Goal: Task Accomplishment & Management: Manage account settings

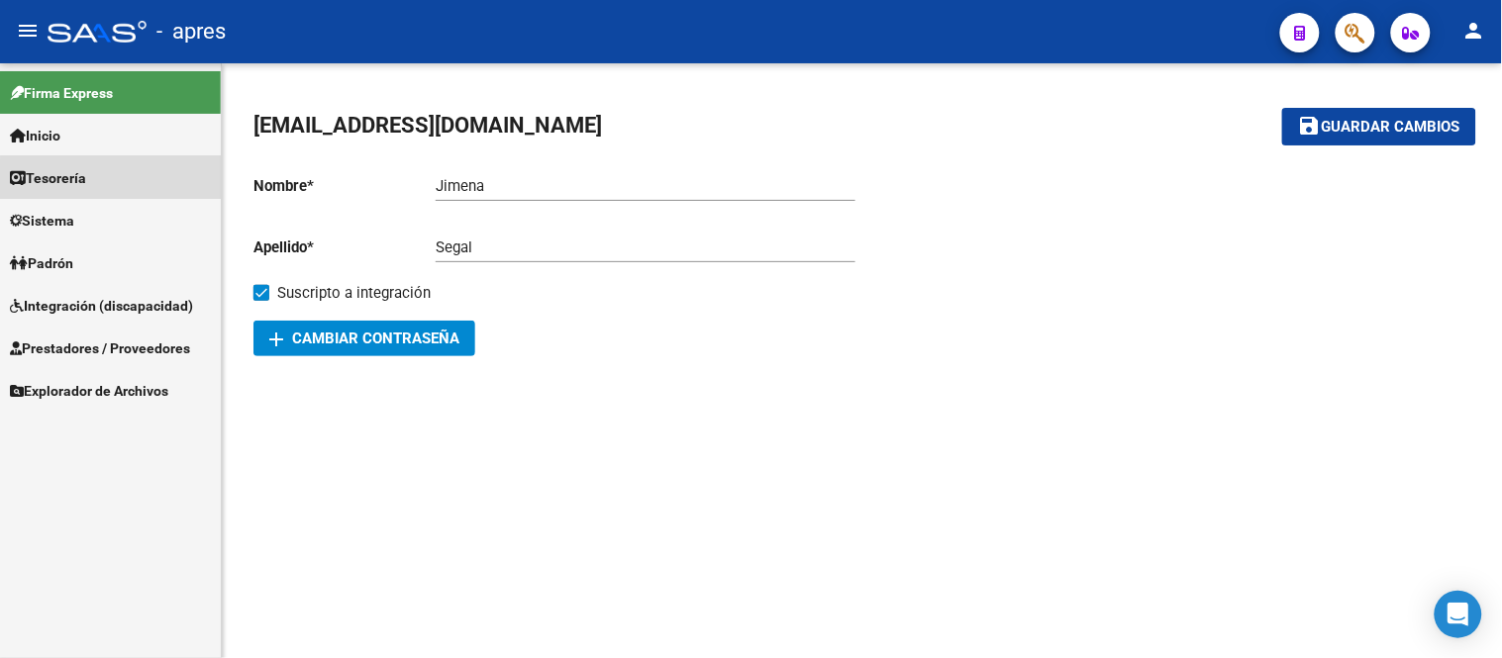
click at [115, 189] on link "Tesorería" at bounding box center [110, 177] width 221 height 43
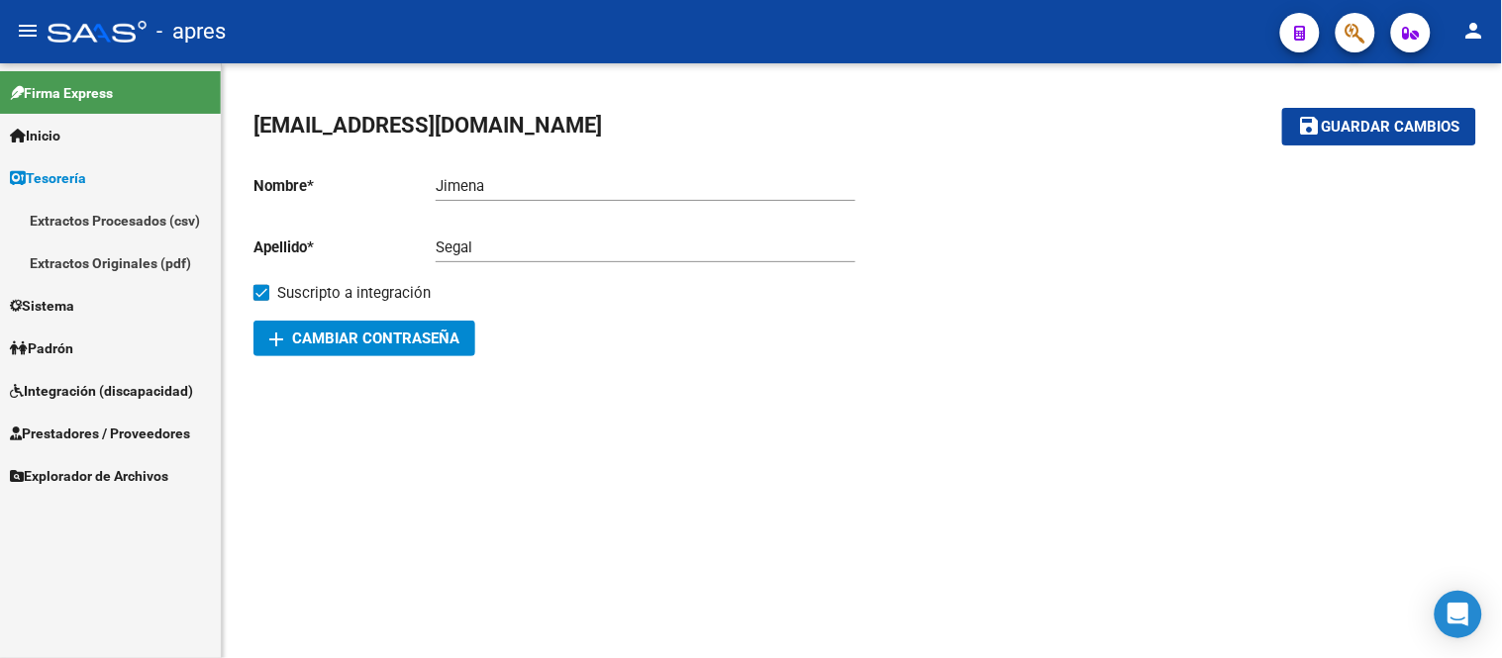
click at [149, 303] on link "Sistema" at bounding box center [110, 305] width 221 height 43
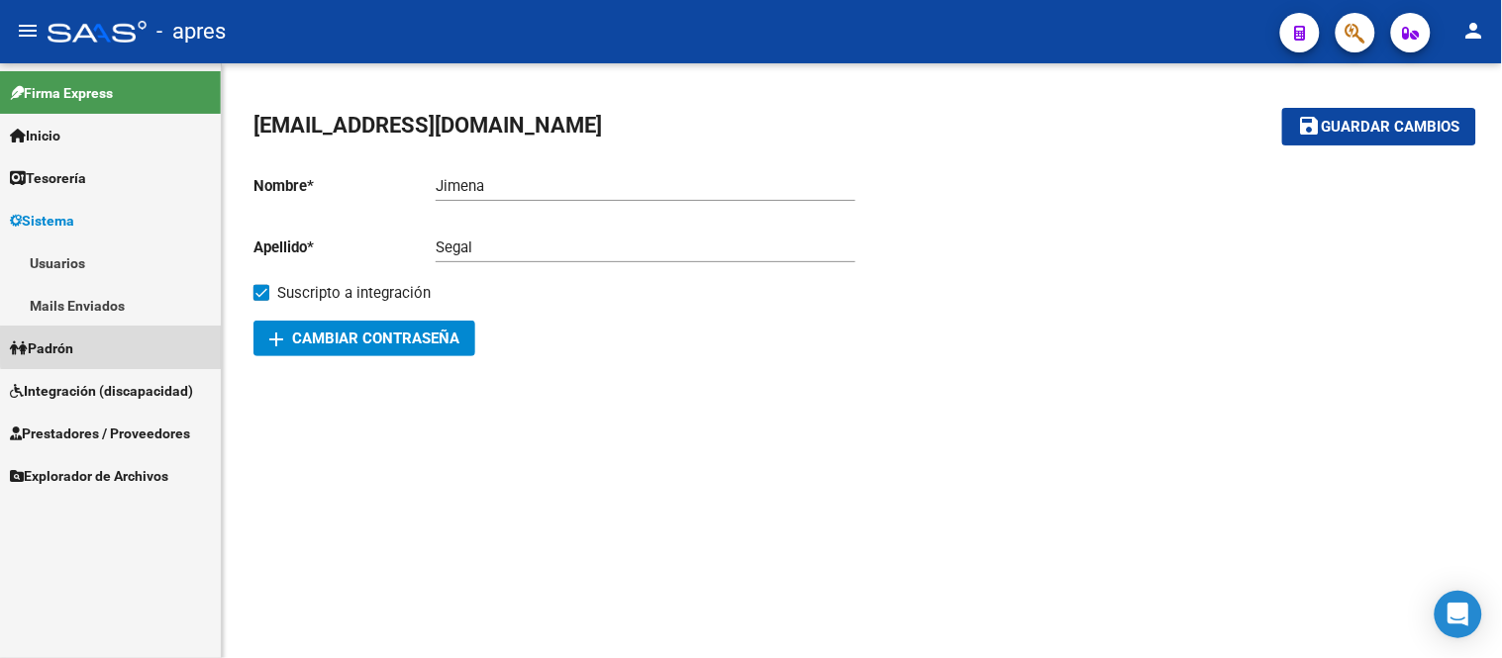
click at [134, 344] on link "Padrón" at bounding box center [110, 348] width 221 height 43
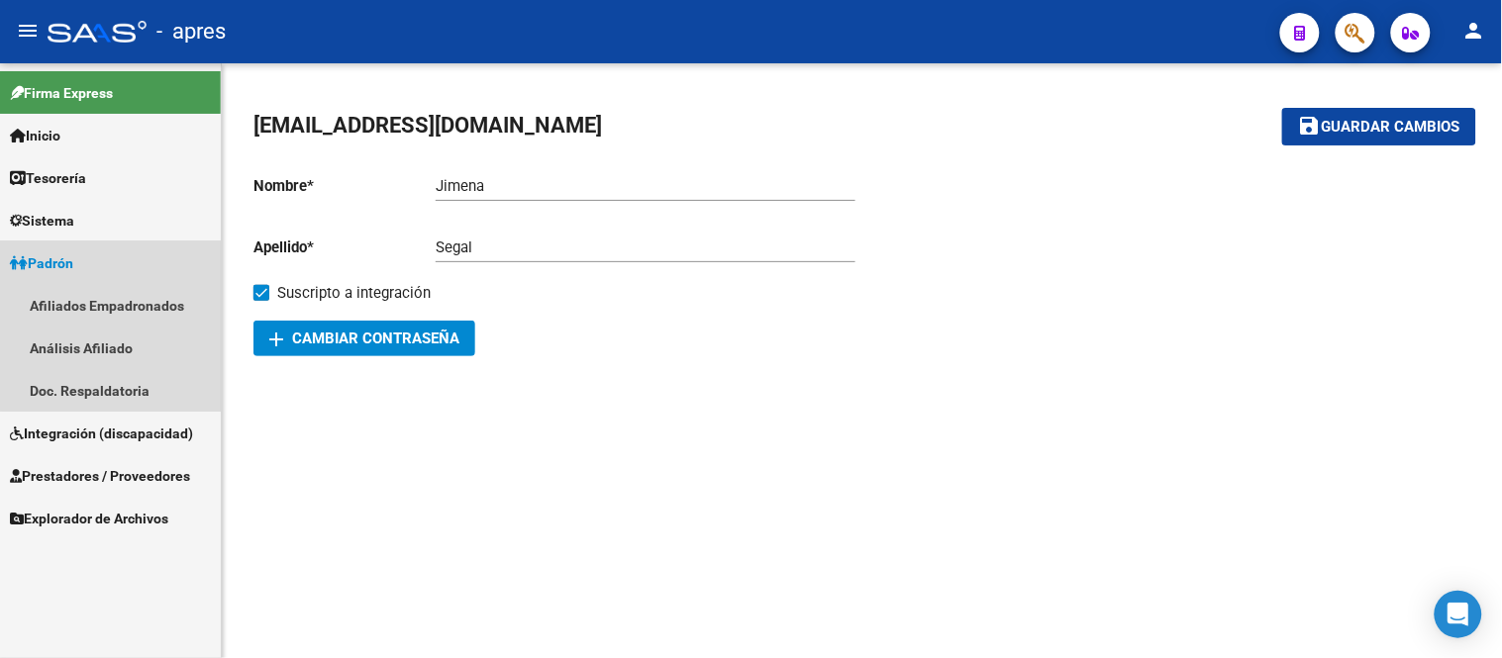
click at [122, 259] on link "Padrón" at bounding box center [110, 263] width 221 height 43
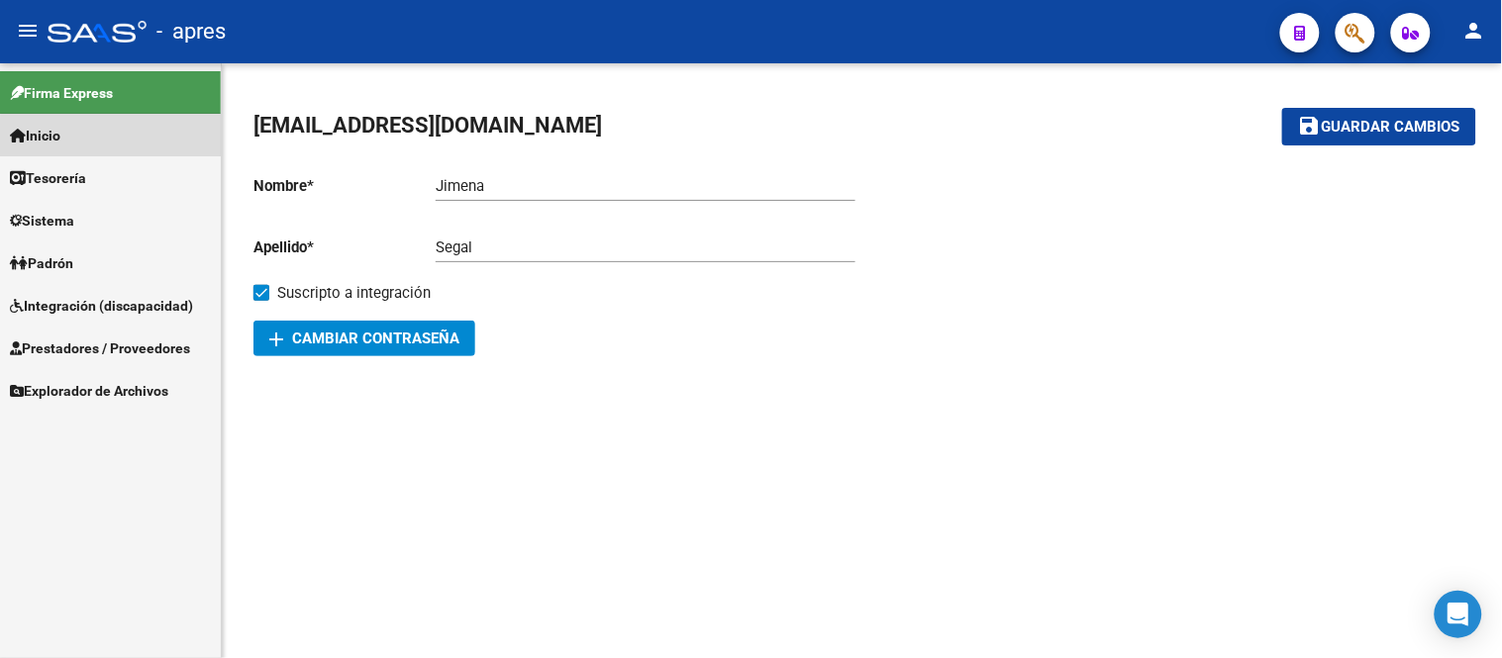
click at [130, 146] on link "Inicio" at bounding box center [110, 135] width 221 height 43
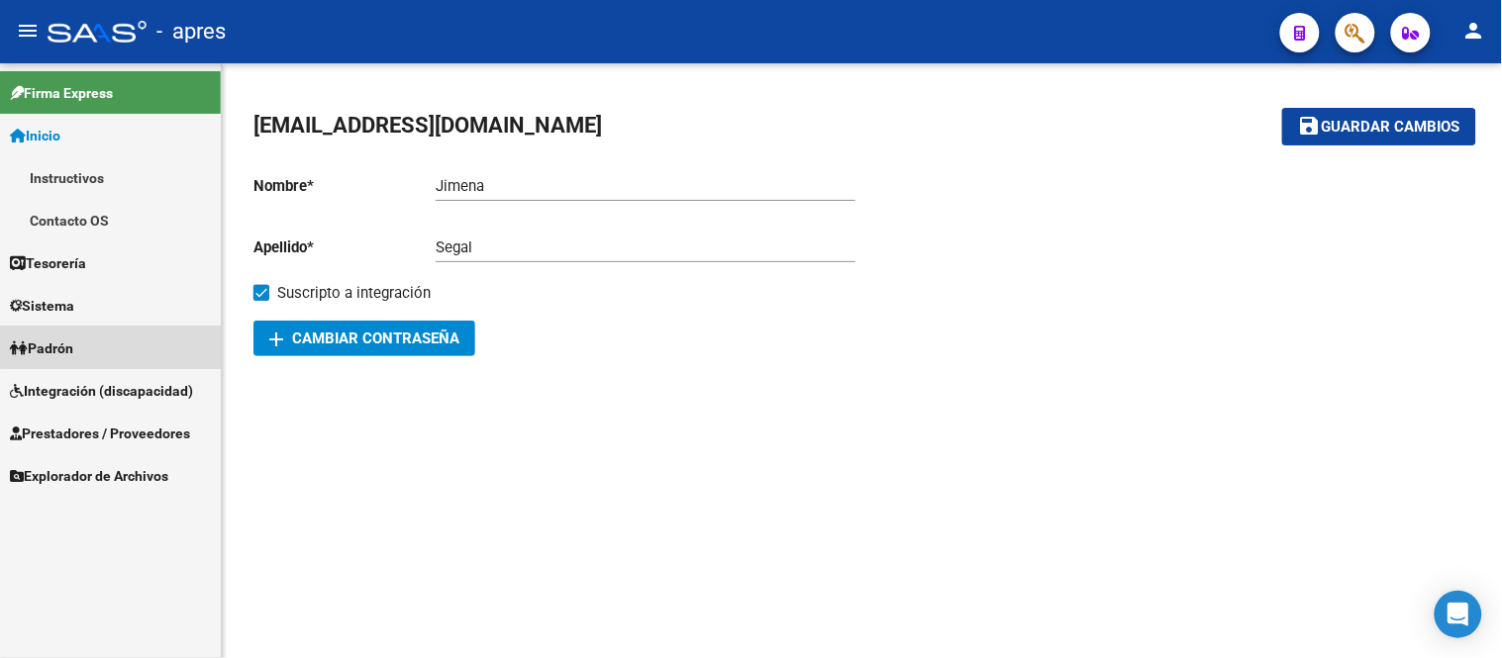
click at [120, 341] on link "Padrón" at bounding box center [110, 348] width 221 height 43
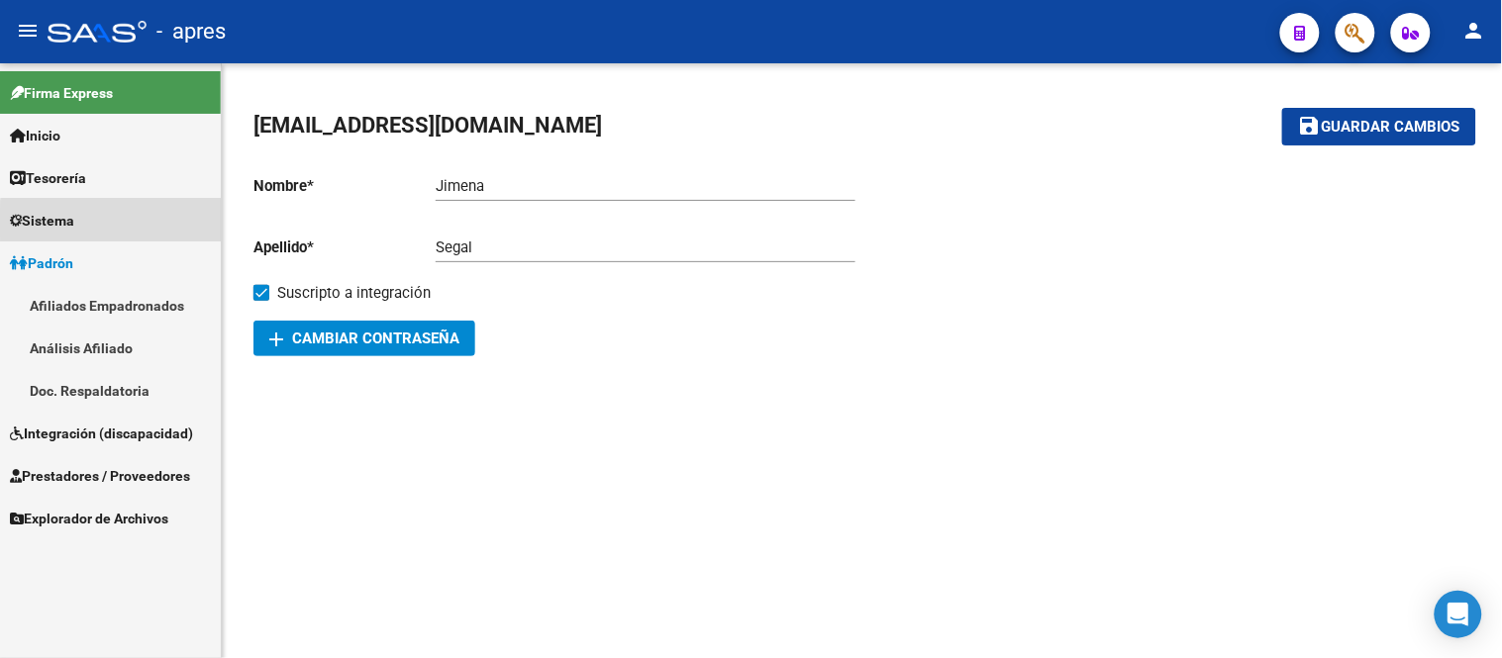
click at [123, 223] on link "Sistema" at bounding box center [110, 220] width 221 height 43
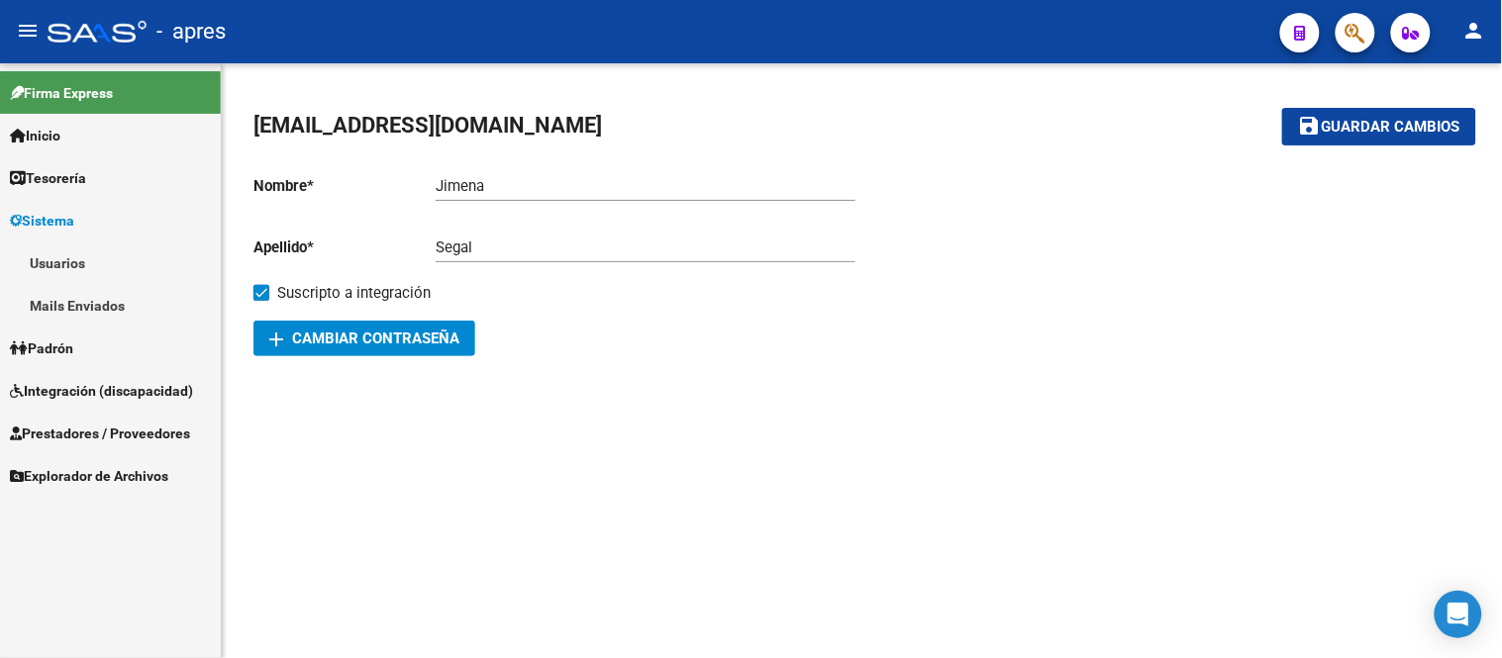
click at [121, 268] on link "Usuarios" at bounding box center [110, 263] width 221 height 43
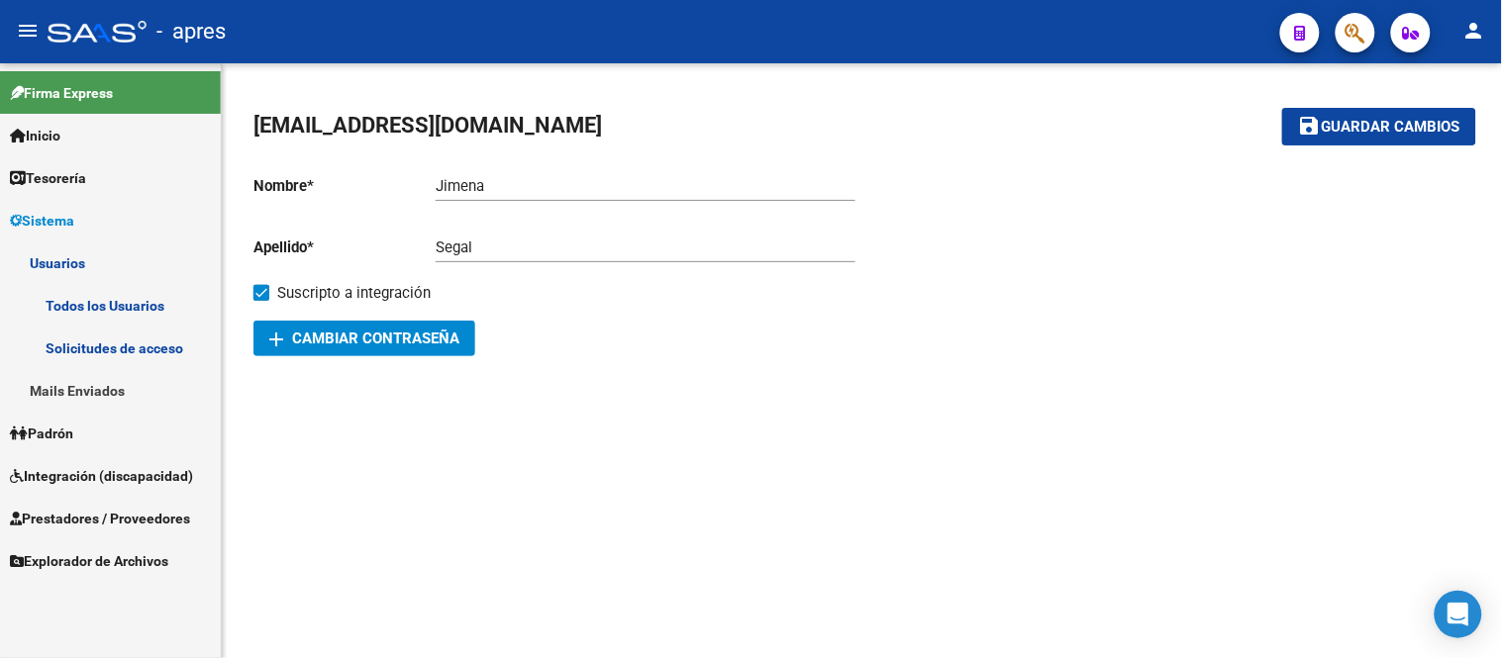
click at [173, 351] on link "Solicitudes de acceso" at bounding box center [110, 348] width 221 height 43
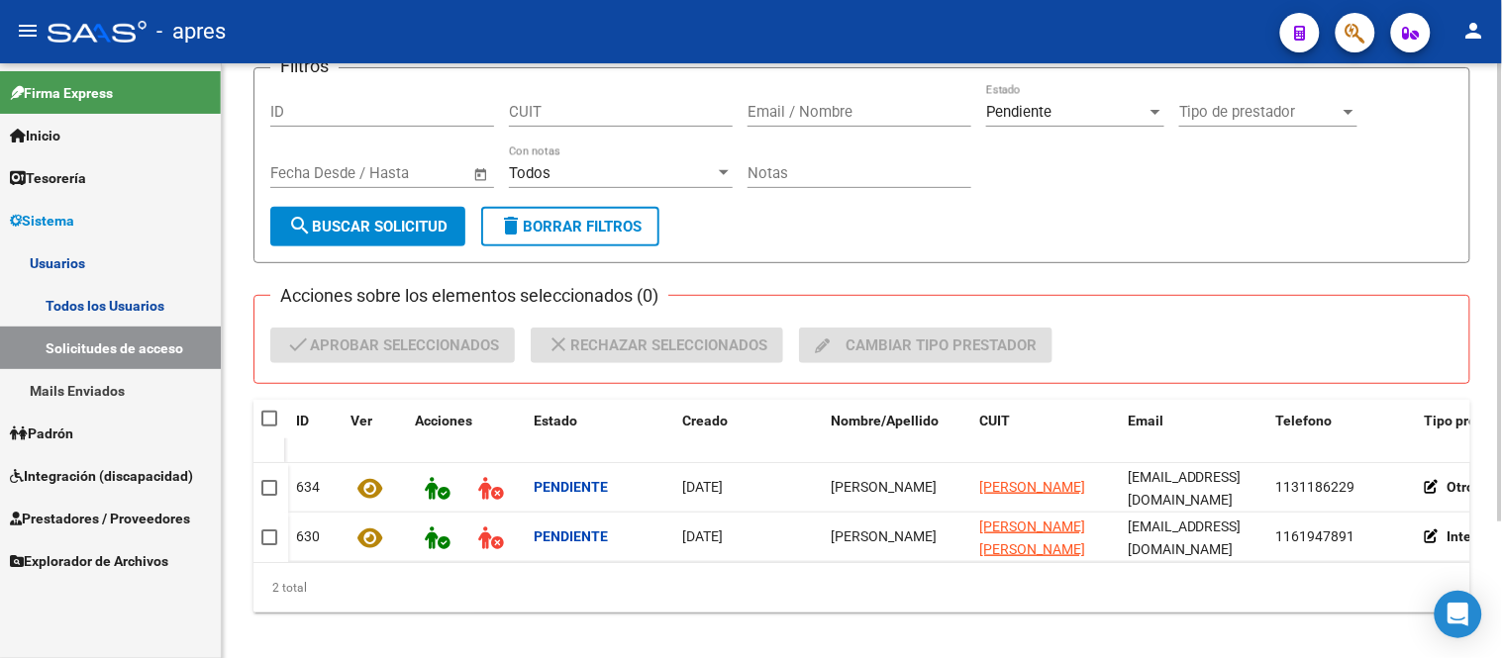
scroll to position [178, 0]
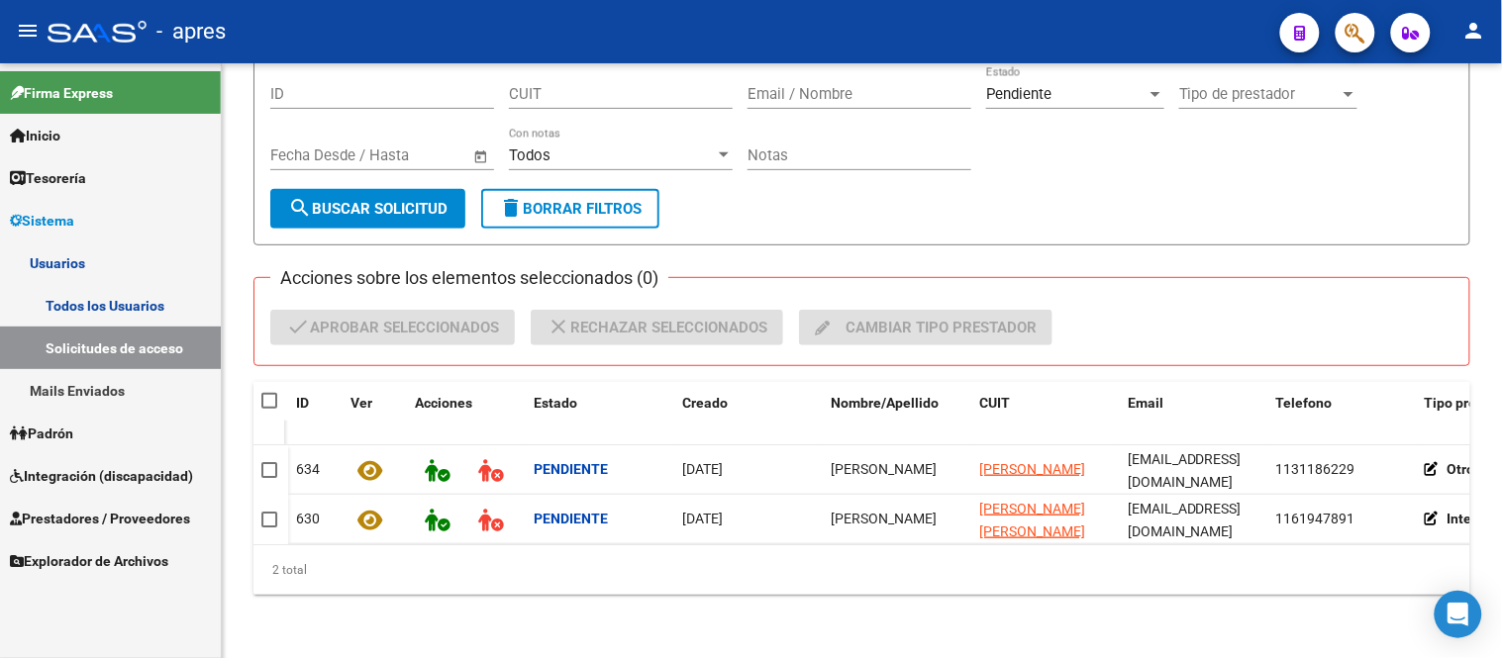
click at [125, 307] on link "Todos los Usuarios" at bounding box center [110, 305] width 221 height 43
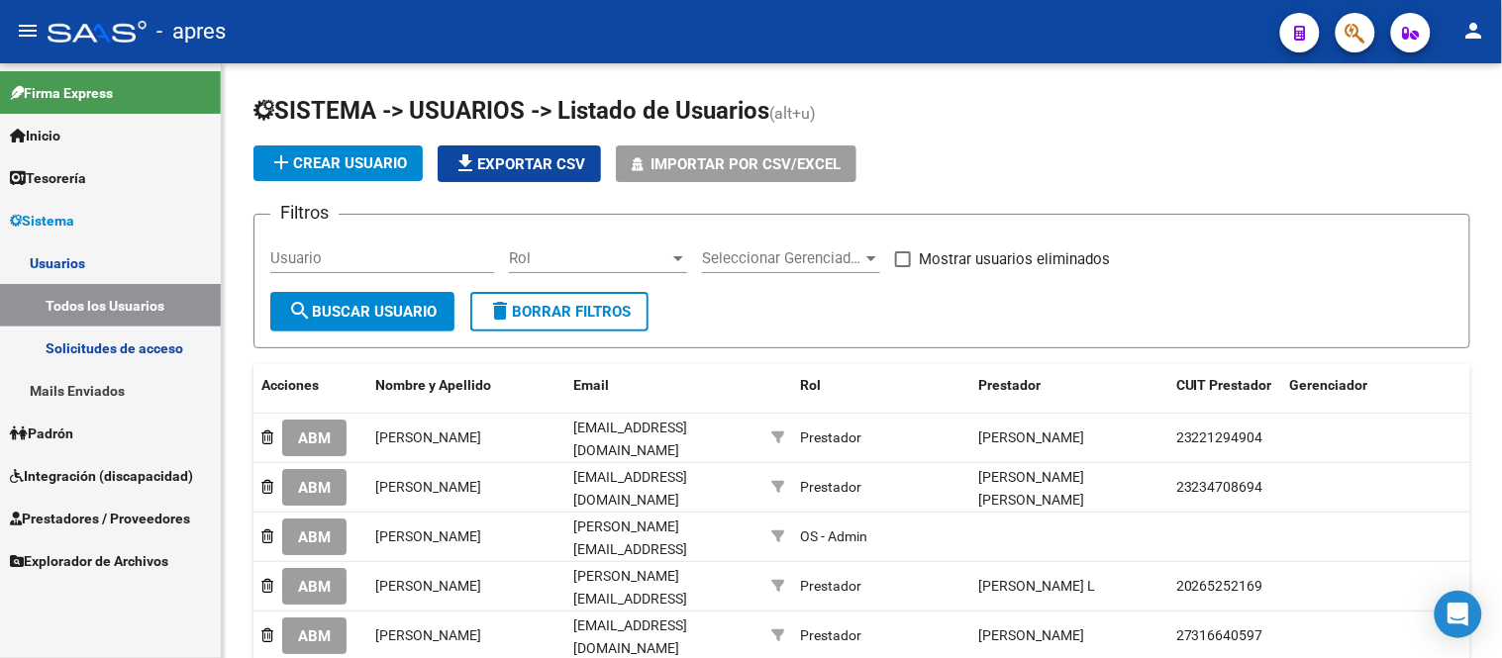
click at [101, 179] on link "Tesorería" at bounding box center [110, 177] width 221 height 43
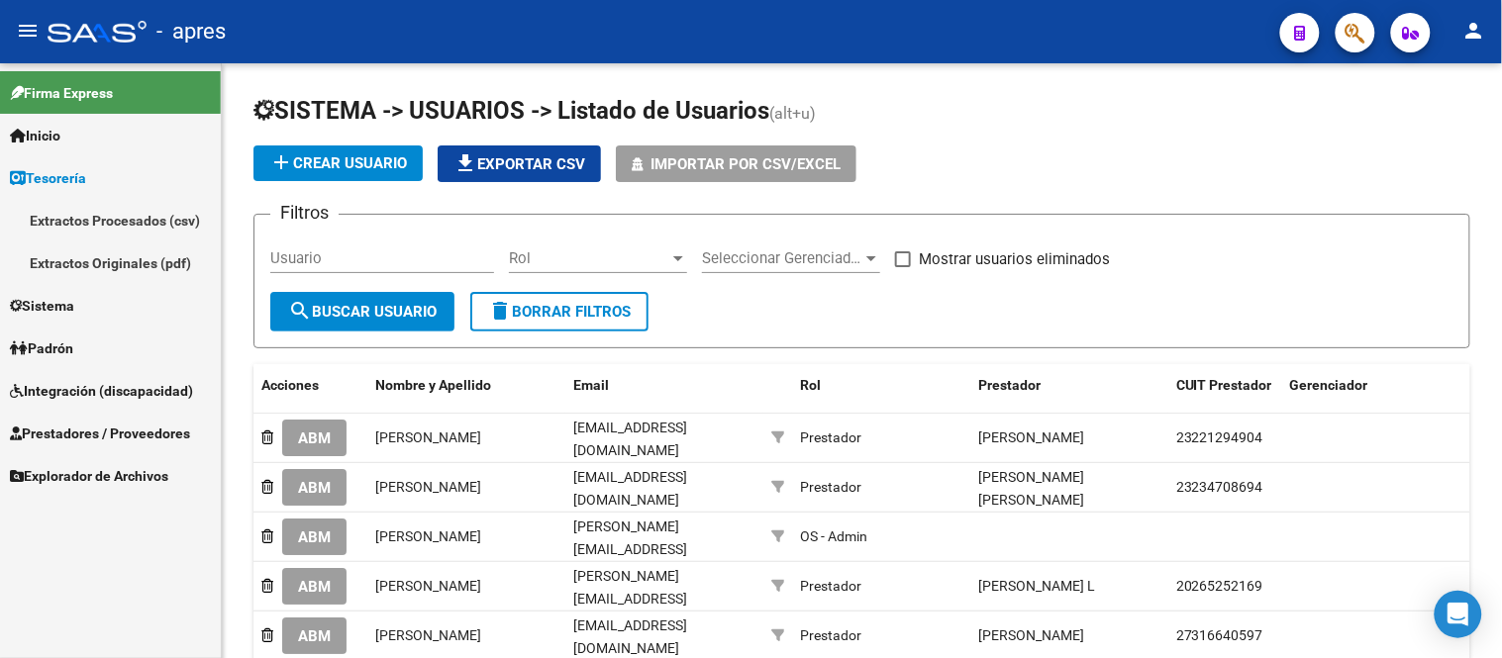
click at [95, 574] on div "Firma Express Inicio Instructivos Contacto OS Tesorería Extractos Procesados (c…" at bounding box center [110, 360] width 221 height 595
click at [166, 396] on span "Integración (discapacidad)" at bounding box center [101, 391] width 183 height 22
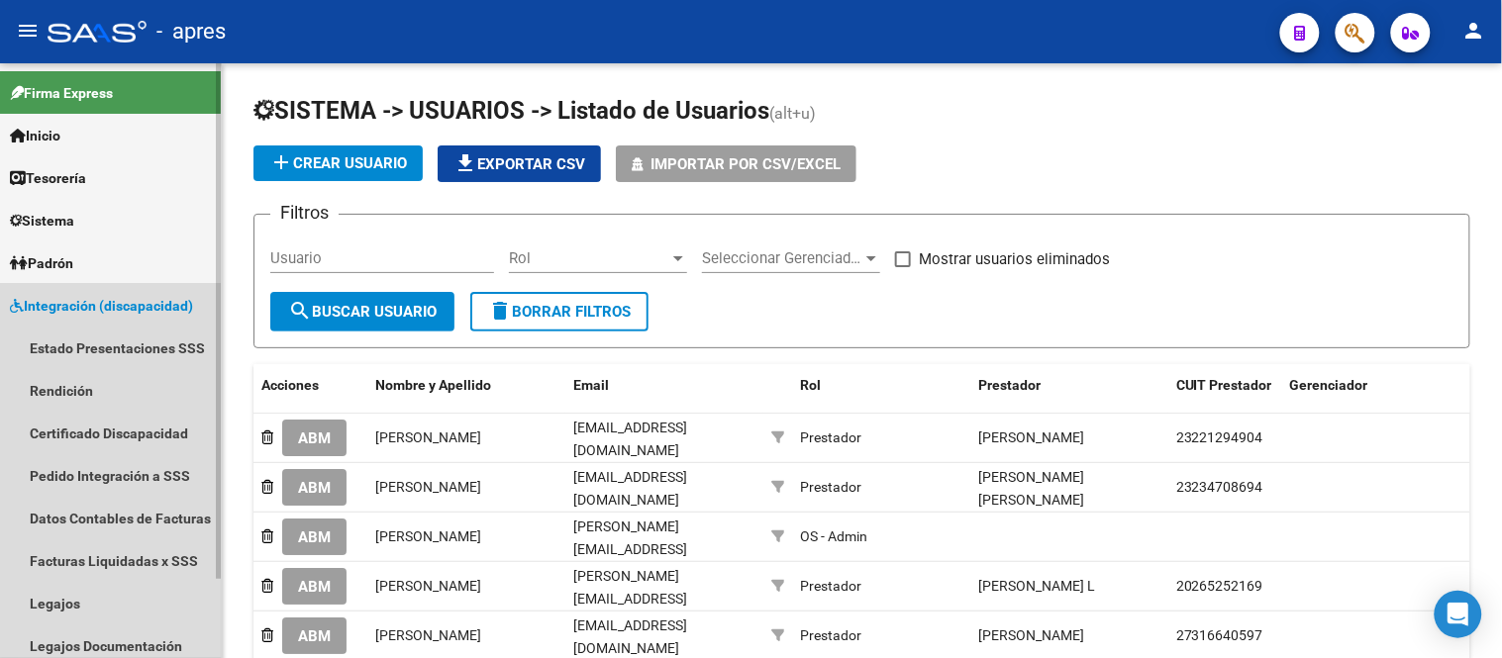
click at [158, 307] on span "Integración (discapacidad)" at bounding box center [101, 306] width 183 height 22
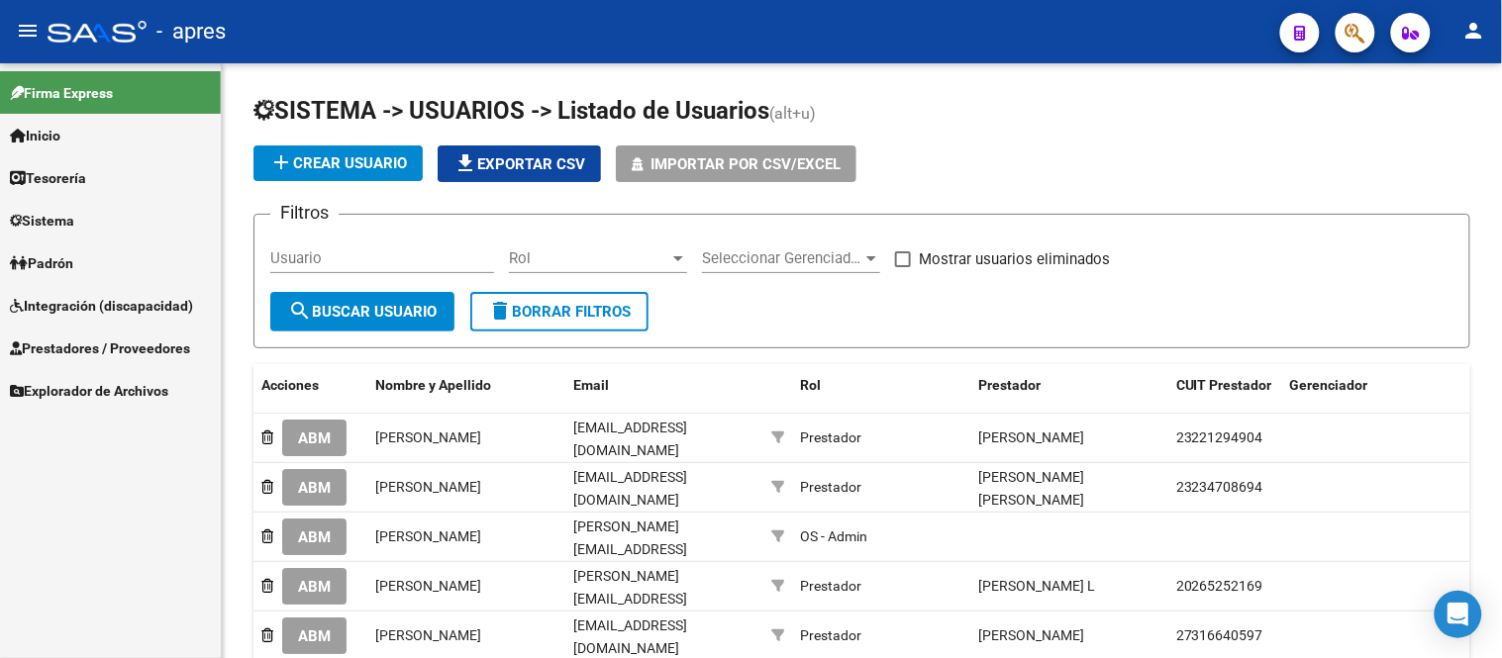
click at [147, 339] on span "Prestadores / Proveedores" at bounding box center [100, 349] width 180 height 22
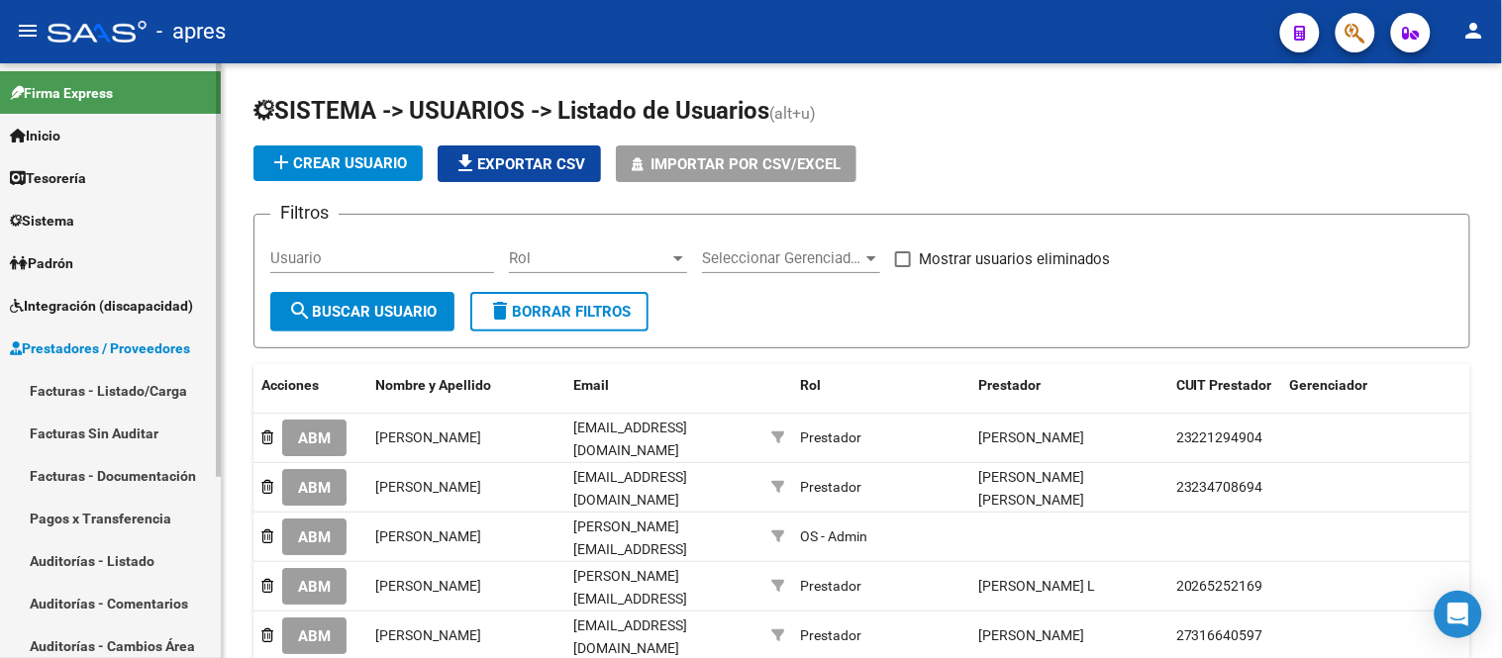
click at [124, 208] on link "Sistema" at bounding box center [110, 220] width 221 height 43
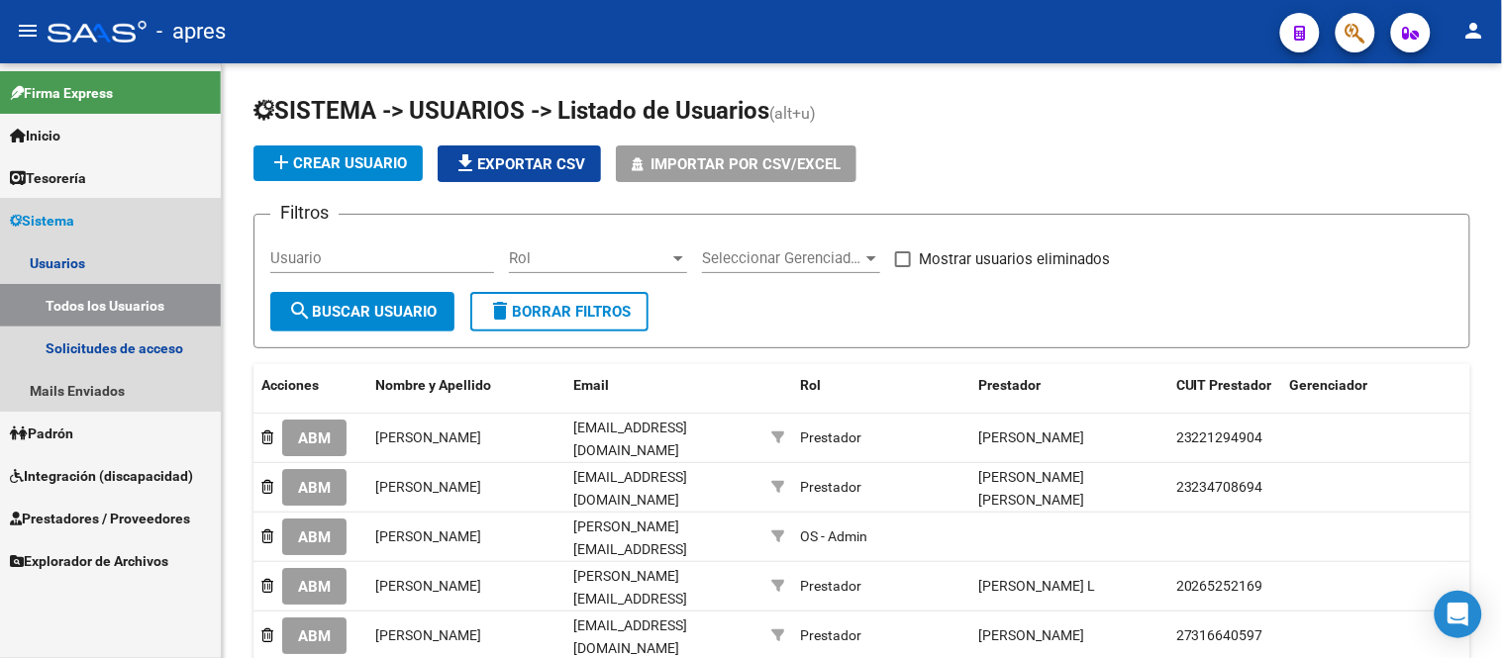
click at [124, 208] on link "Sistema" at bounding box center [110, 220] width 221 height 43
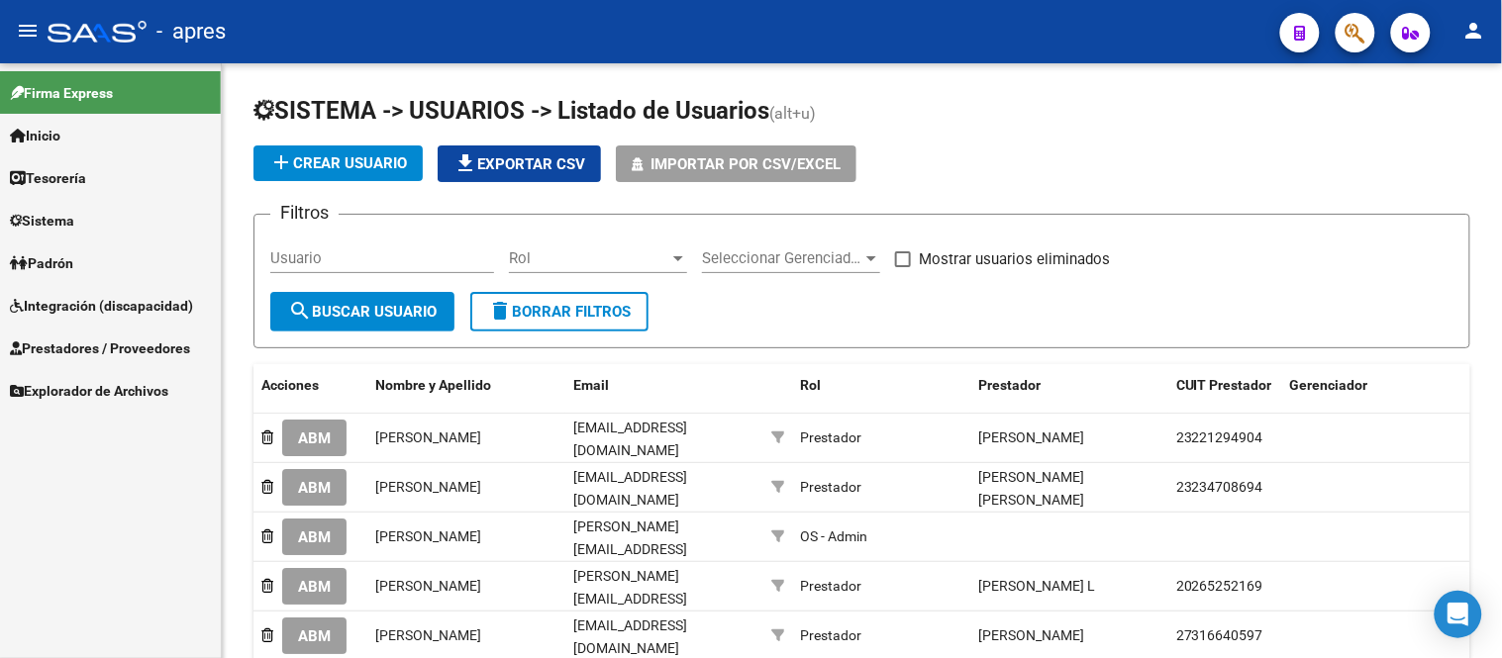
click at [140, 301] on span "Integración (discapacidad)" at bounding box center [101, 306] width 183 height 22
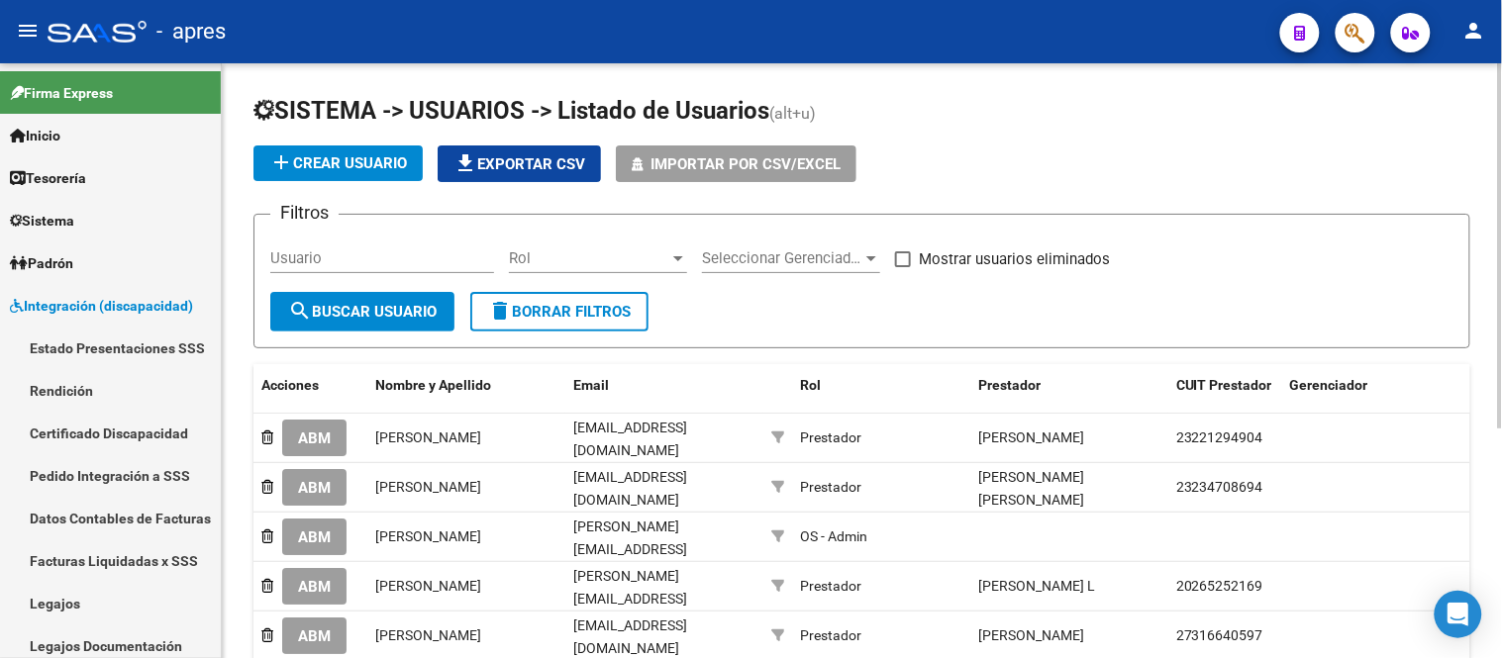
click at [376, 255] on input "Usuario" at bounding box center [382, 258] width 224 height 18
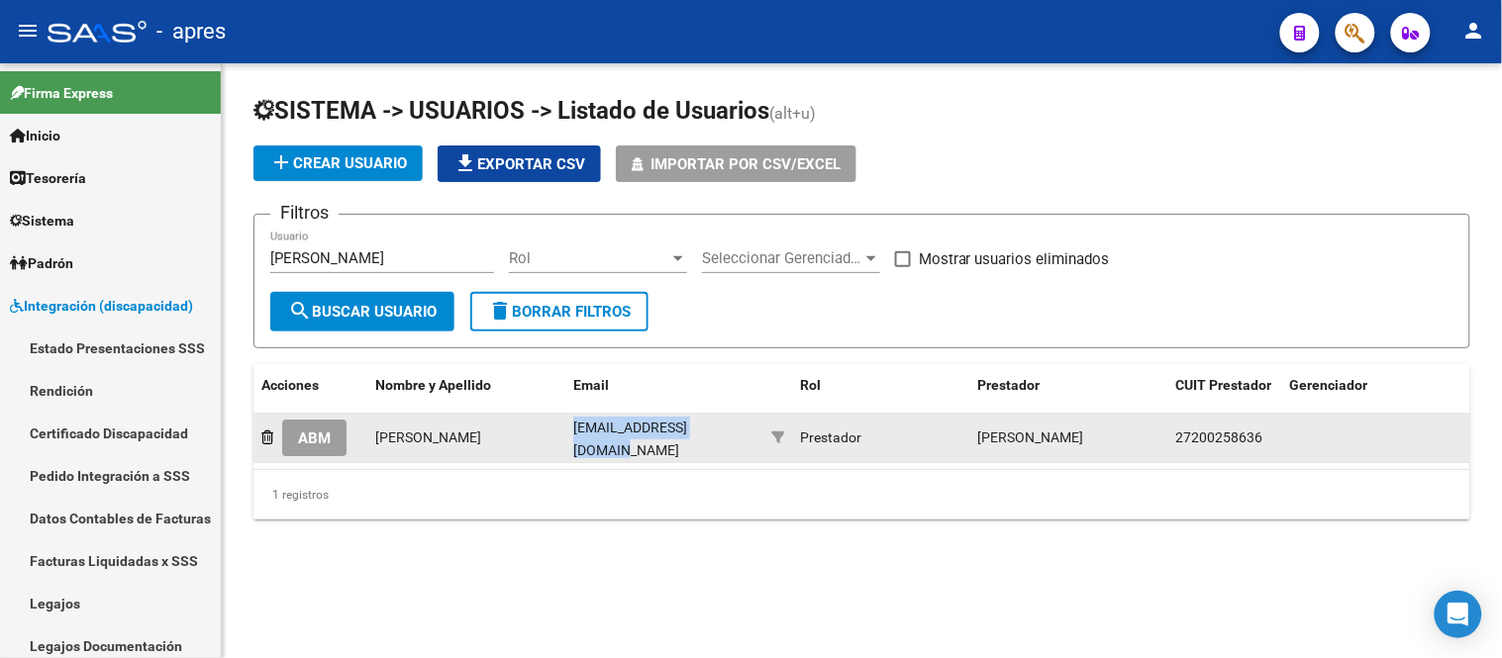
scroll to position [0, 20]
drag, startPoint x: 574, startPoint y: 439, endPoint x: 766, endPoint y: 452, distance: 192.5
click at [766, 452] on div "ABM [PERSON_NAME] [EMAIL_ADDRESS][DOMAIN_NAME] Prestador [PERSON_NAME] 27200258…" at bounding box center [1158, 438] width 1811 height 49
copy span "[EMAIL_ADDRESS][DOMAIN_NAME]"
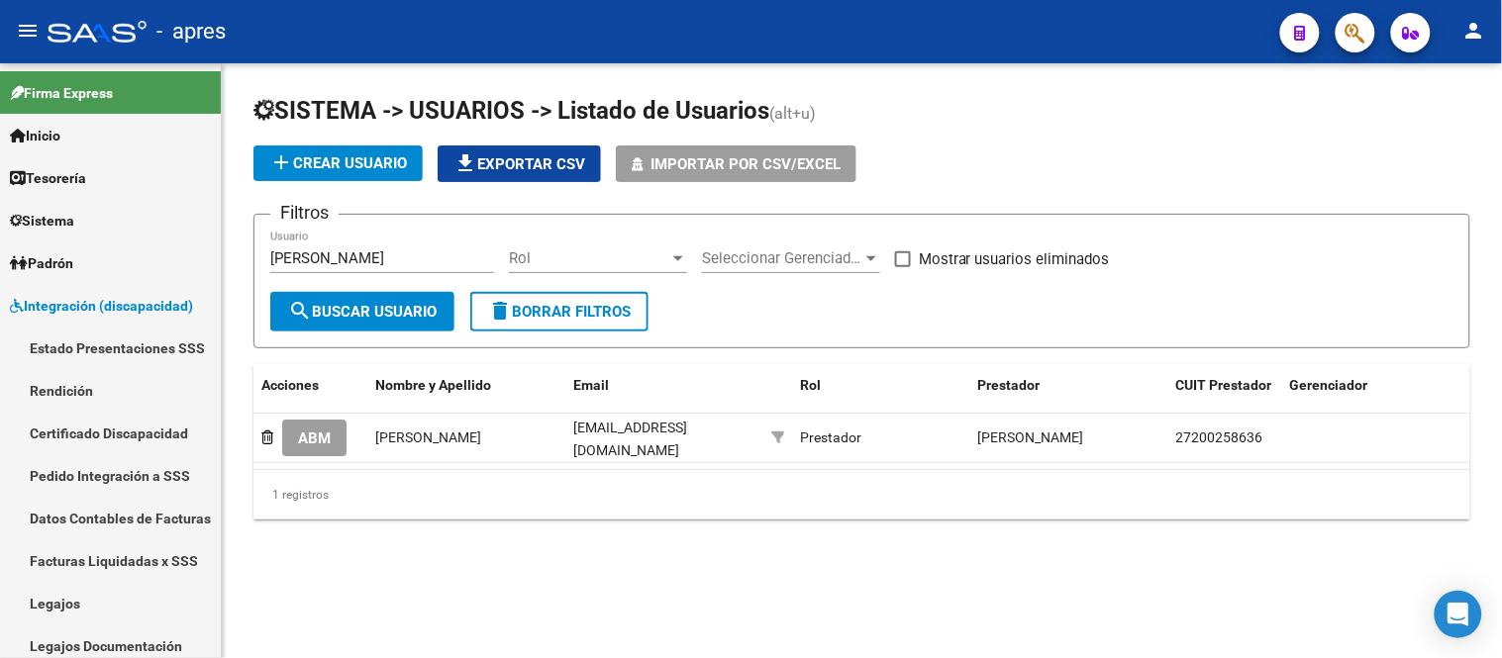
click at [352, 261] on input "[PERSON_NAME]" at bounding box center [382, 258] width 224 height 18
type input "c"
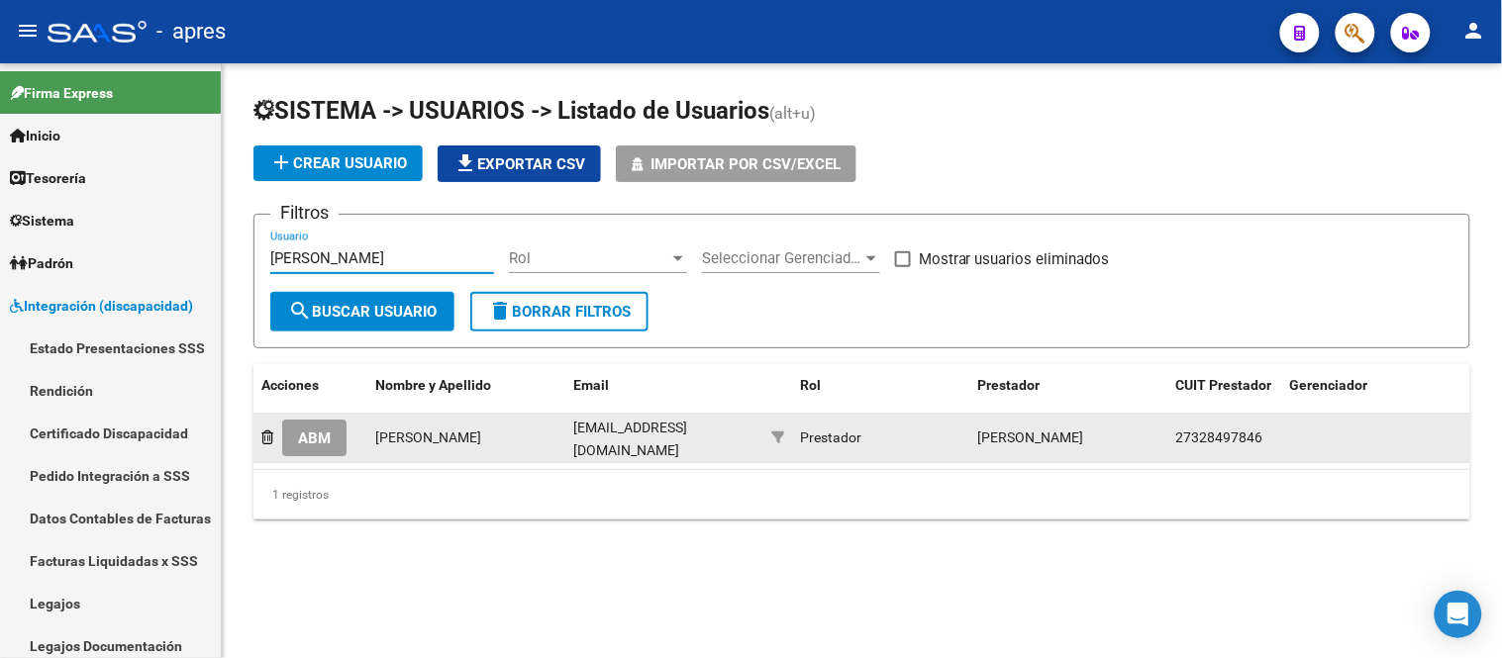
type input "[PERSON_NAME]"
click at [315, 439] on span "ABM" at bounding box center [314, 439] width 33 height 18
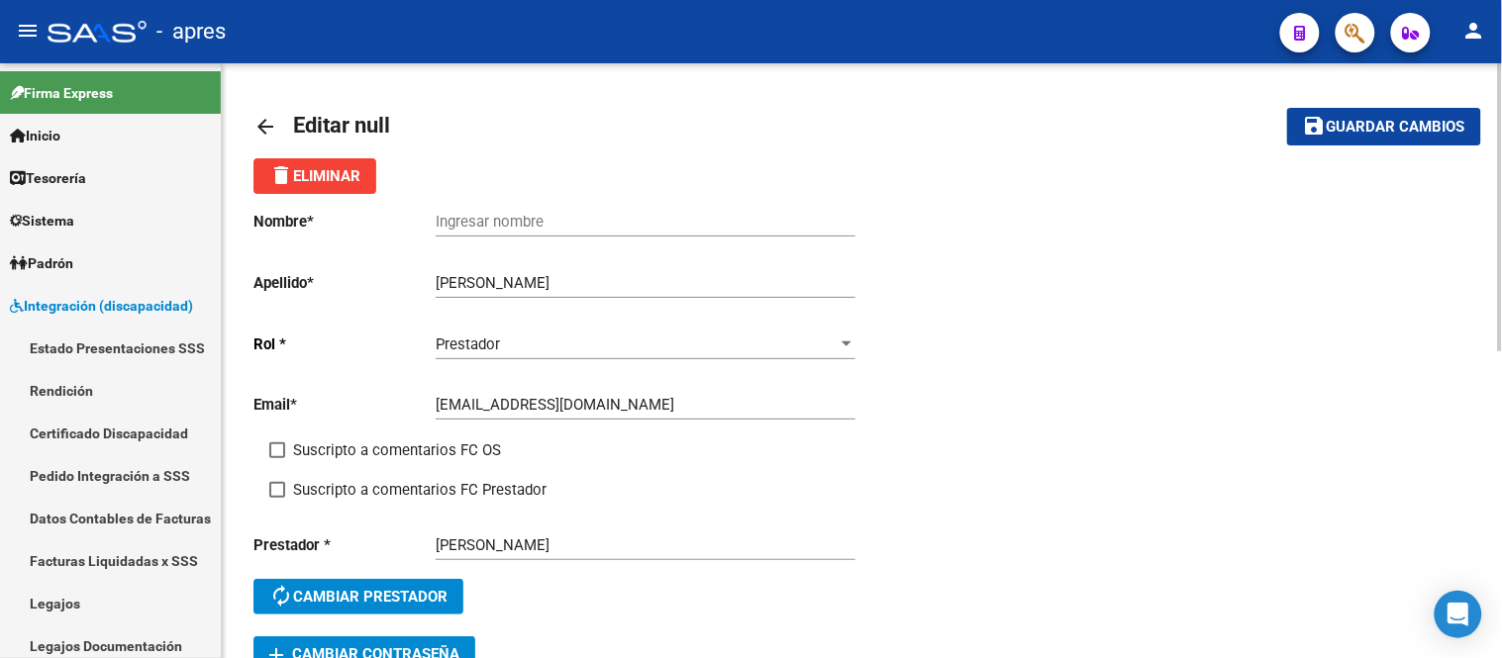
click at [261, 125] on mat-icon "arrow_back" at bounding box center [265, 127] width 24 height 24
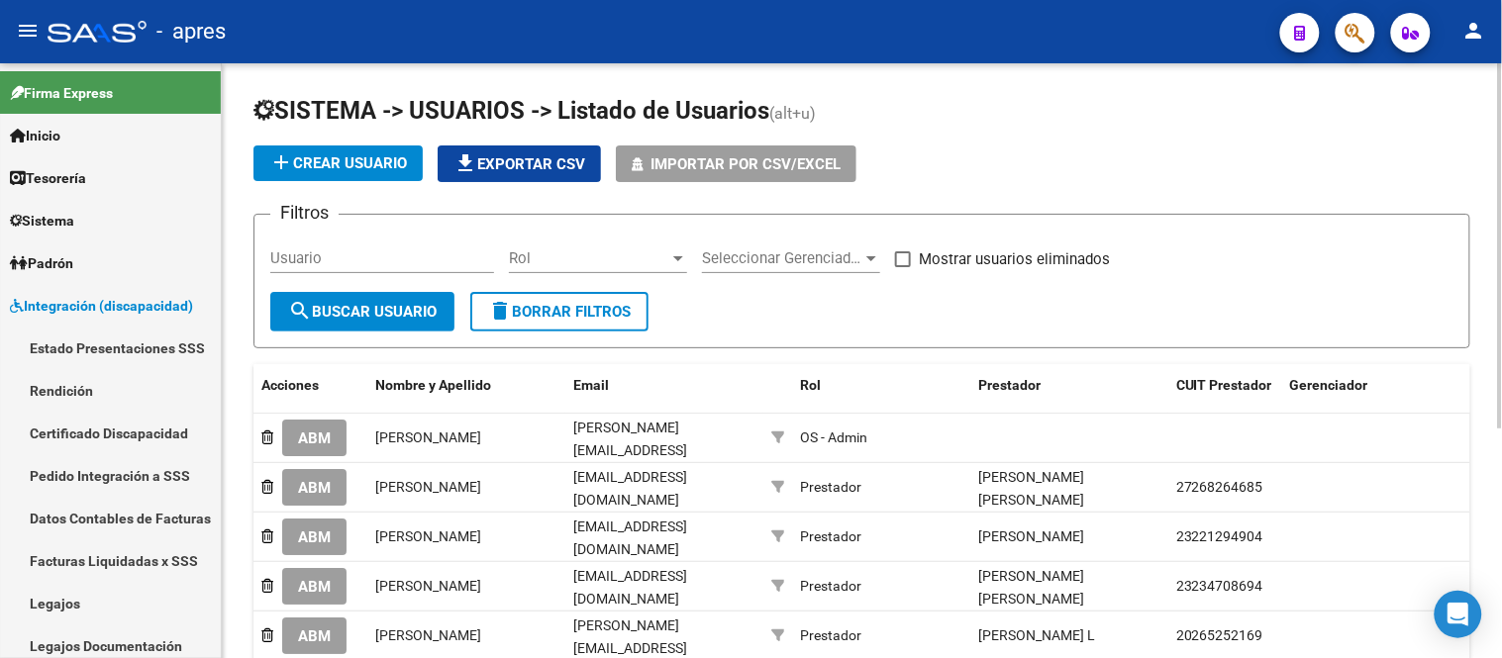
click at [377, 245] on div "Usuario" at bounding box center [382, 252] width 224 height 43
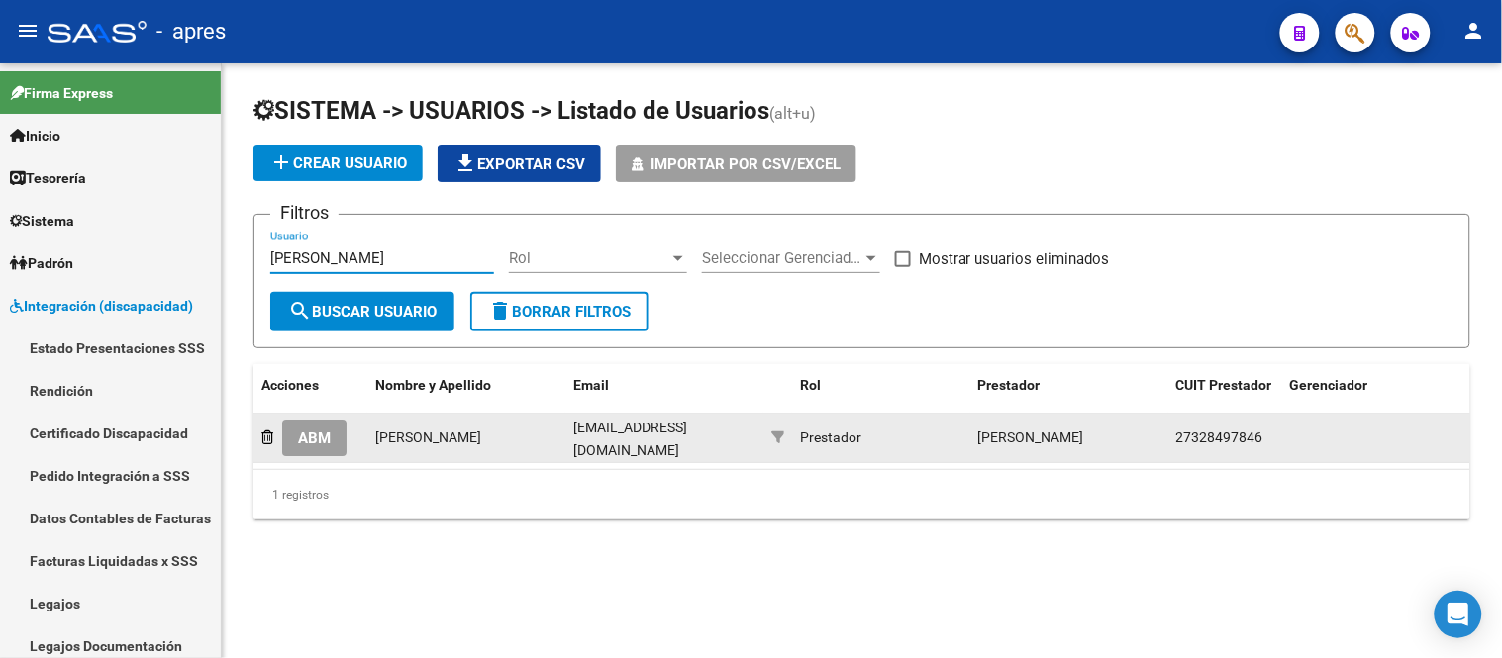
type input "[PERSON_NAME]"
click at [576, 438] on datatable-body-cell "[EMAIL_ADDRESS][DOMAIN_NAME]" at bounding box center [664, 438] width 198 height 49
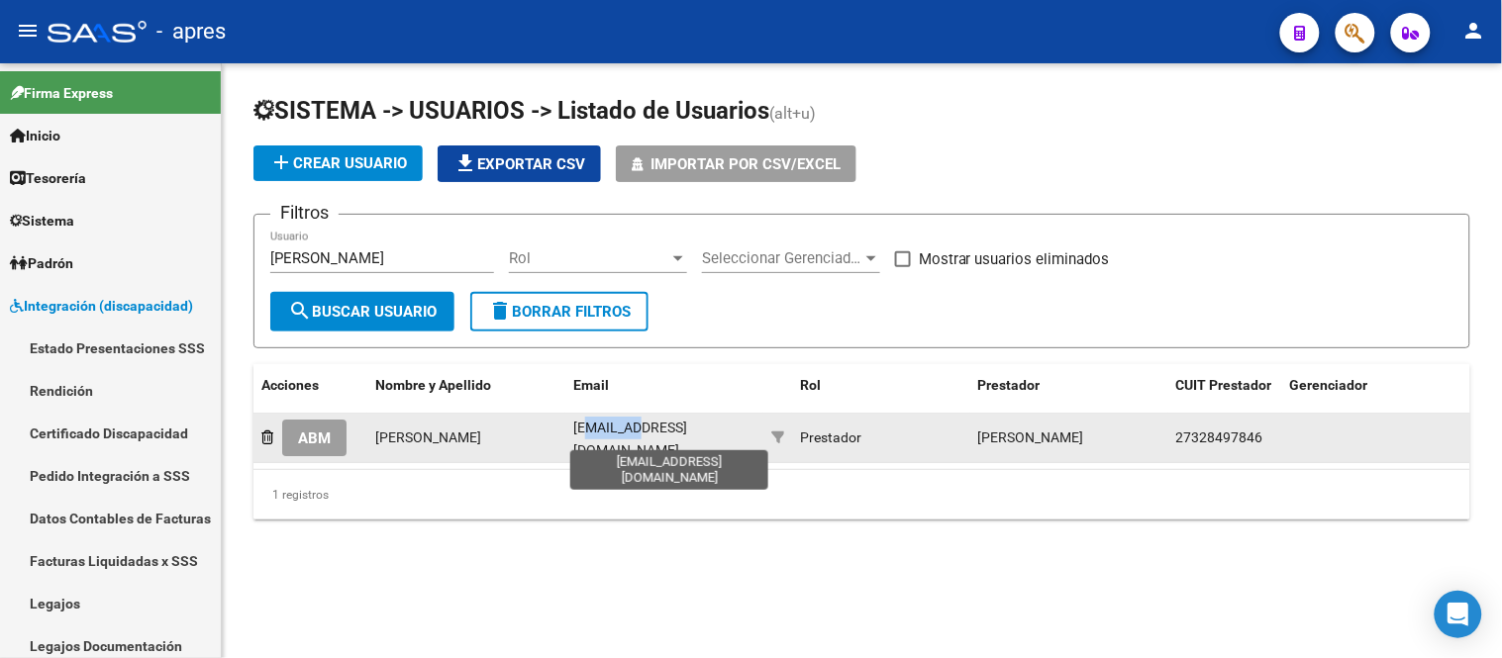
drag, startPoint x: 599, startPoint y: 438, endPoint x: 675, endPoint y: 440, distance: 76.3
click at [635, 440] on span "[EMAIL_ADDRESS][DOMAIN_NAME]" at bounding box center [630, 439] width 114 height 39
click at [678, 440] on span "[EMAIL_ADDRESS][DOMAIN_NAME]" at bounding box center [630, 439] width 114 height 39
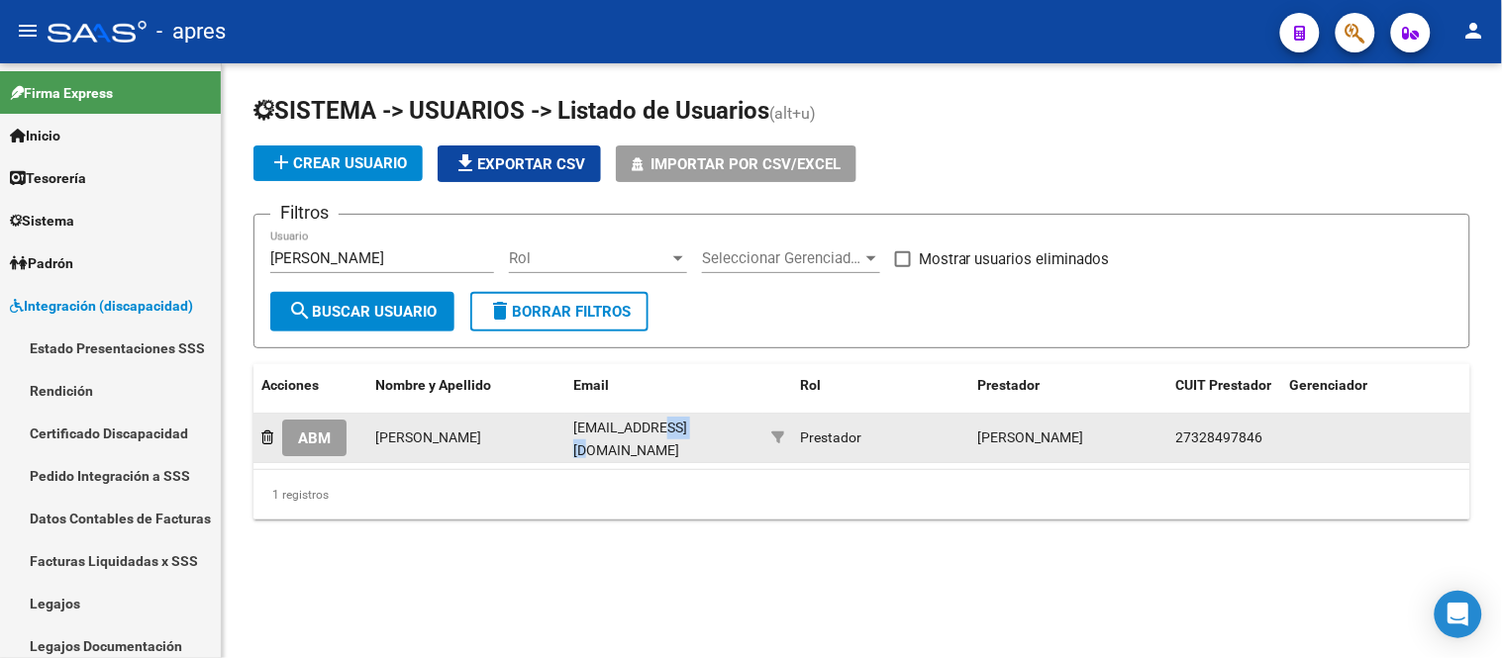
drag, startPoint x: 678, startPoint y: 440, endPoint x: 654, endPoint y: 441, distance: 23.8
click at [676, 440] on span "[EMAIL_ADDRESS][DOMAIN_NAME]" at bounding box center [630, 439] width 114 height 39
drag, startPoint x: 574, startPoint y: 439, endPoint x: 718, endPoint y: 450, distance: 144.0
click at [718, 450] on datatable-body-cell "[EMAIL_ADDRESS][DOMAIN_NAME]" at bounding box center [664, 438] width 198 height 49
copy span "[EMAIL_ADDRESS][DOMAIN_NAME]"
